Goal: Information Seeking & Learning: Learn about a topic

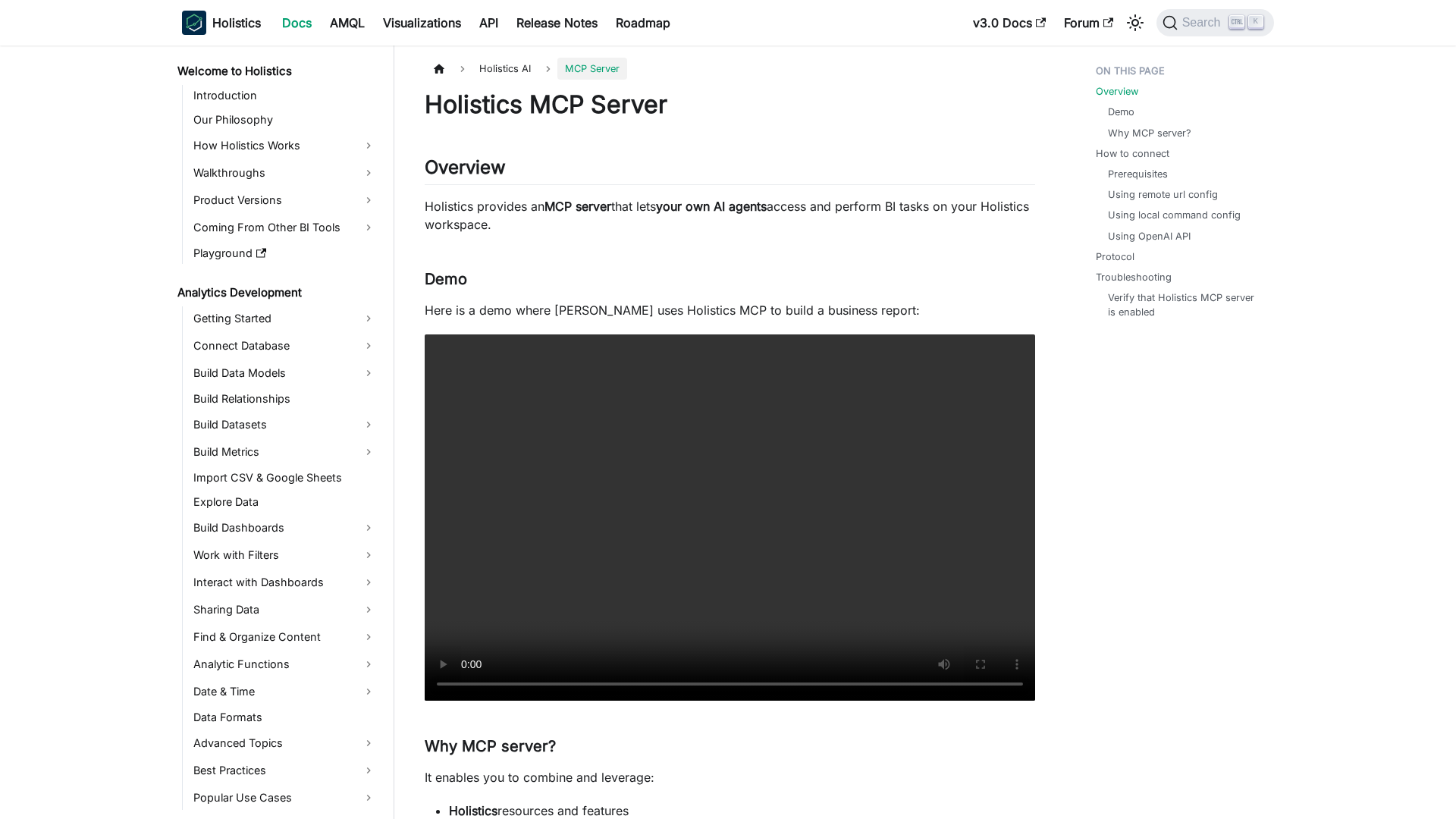
scroll to position [403, 0]
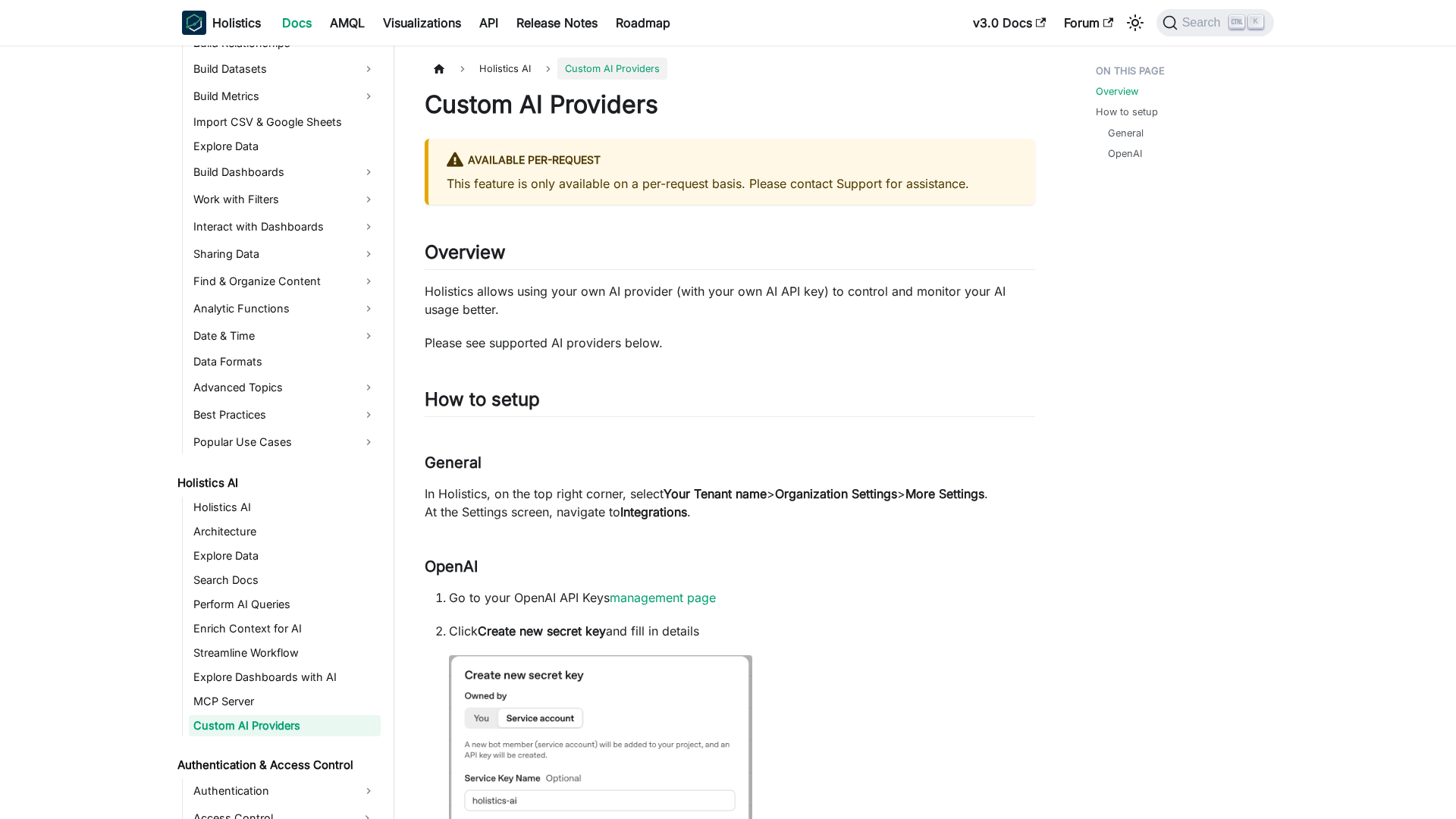
scroll to position [428, 0]
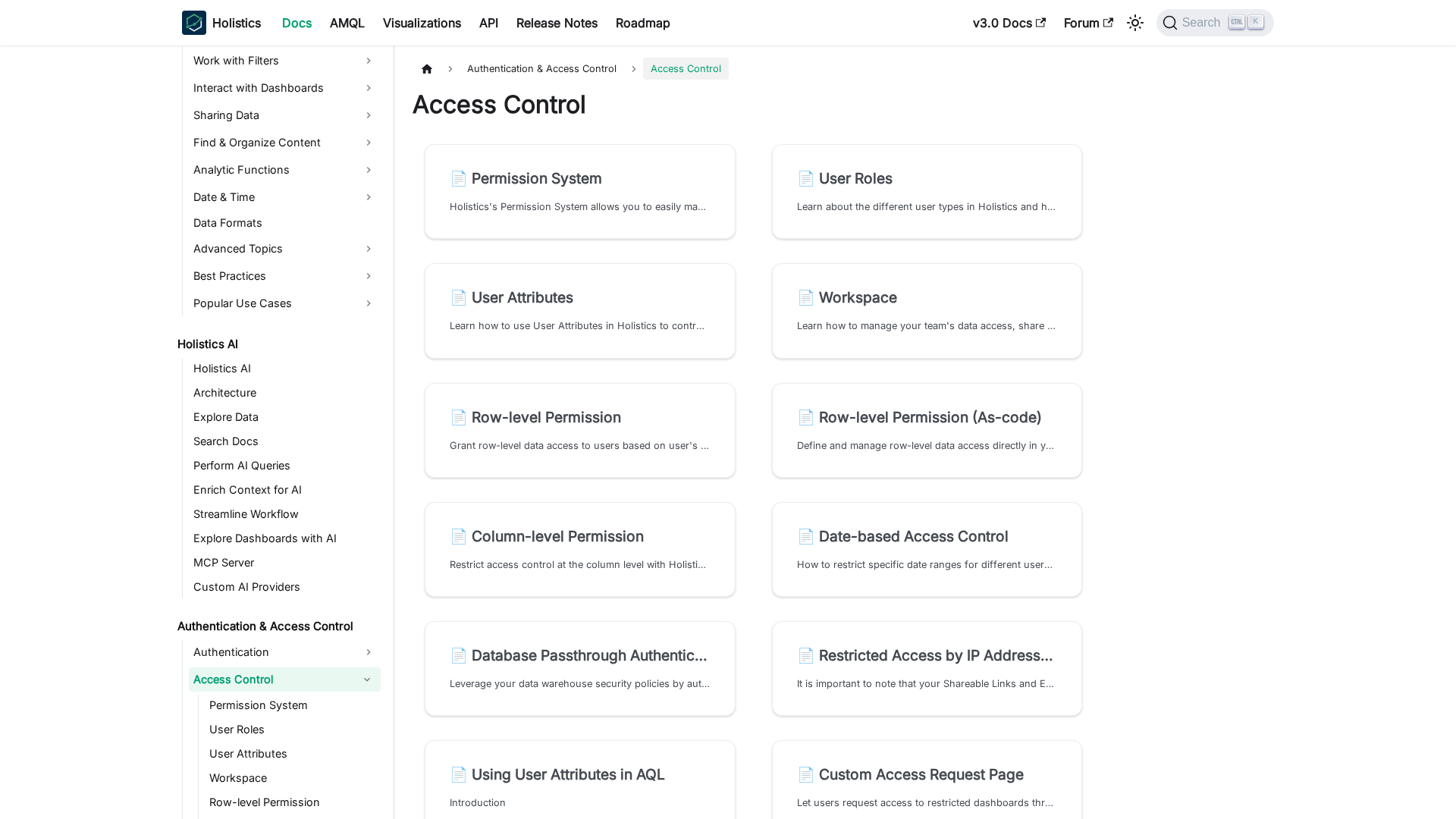
scroll to position [521, 0]
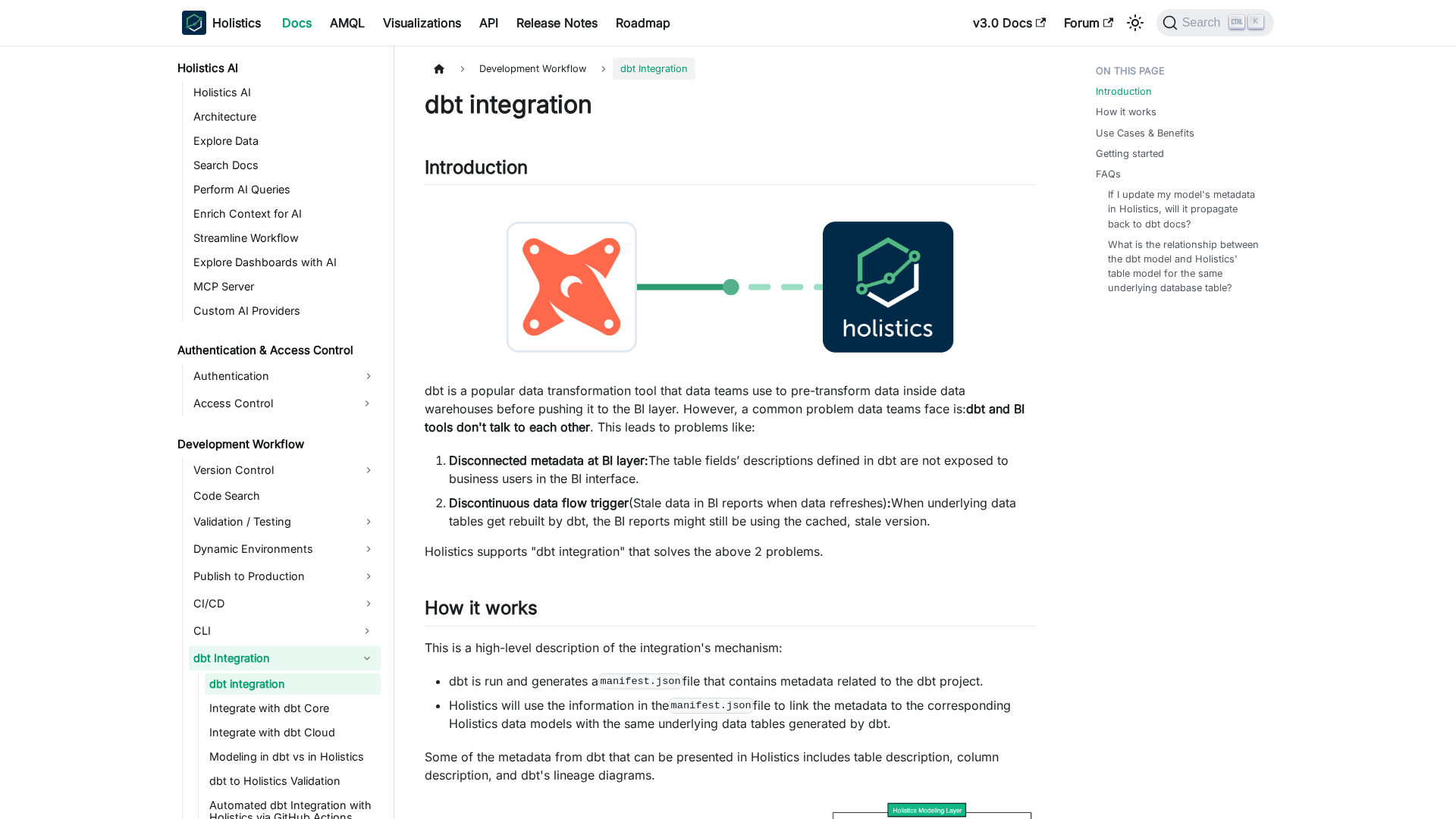
scroll to position [801, 0]
